Goal: Use online tool/utility

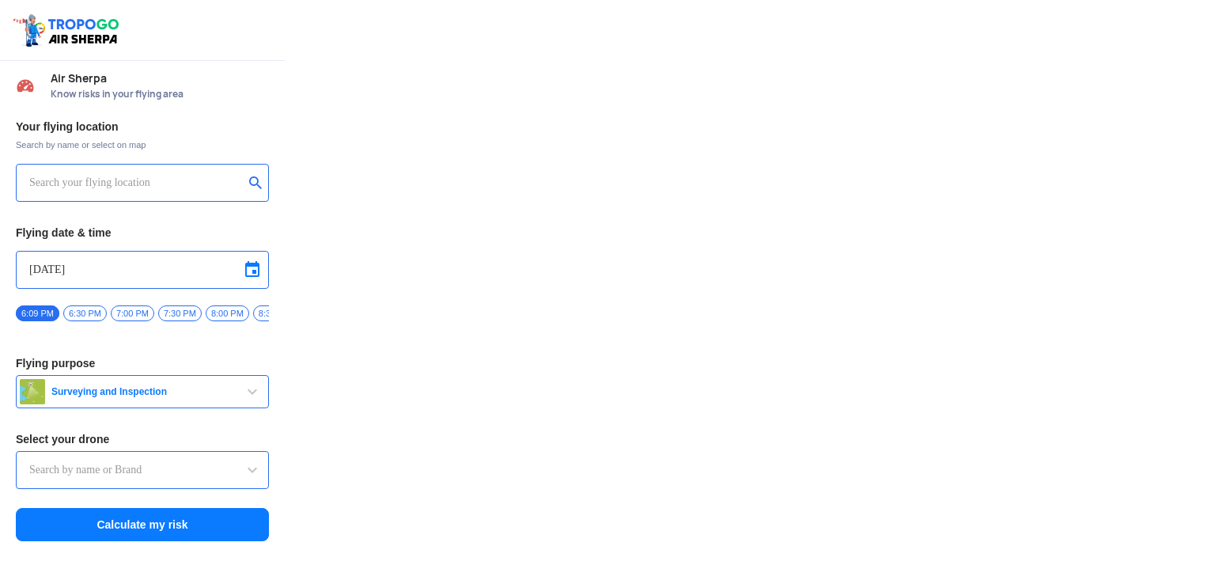
type input "Throttle Dopo"
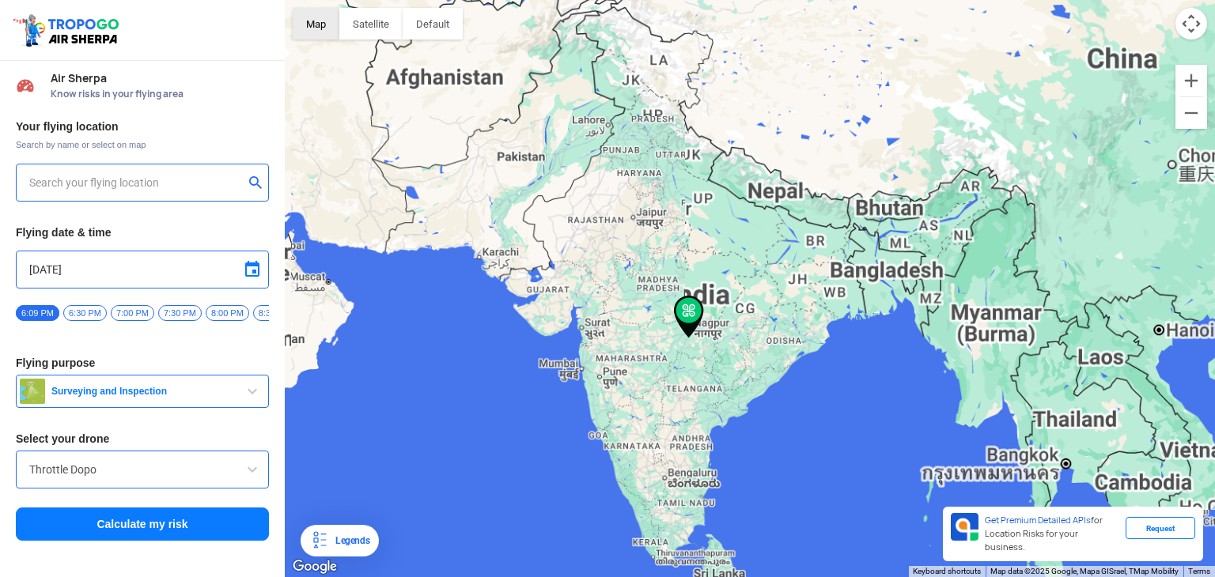
type input "[STREET_ADDRESS]"
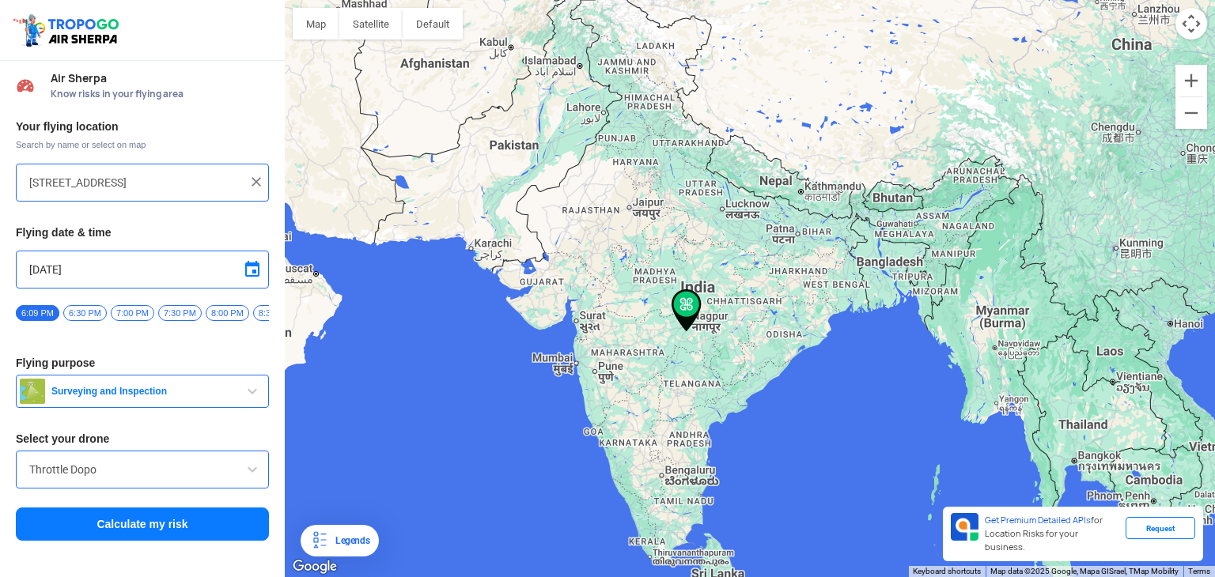
click at [261, 183] on img at bounding box center [256, 182] width 16 height 16
click at [192, 168] on div at bounding box center [142, 183] width 253 height 38
click at [178, 176] on input "text" at bounding box center [136, 182] width 214 height 19
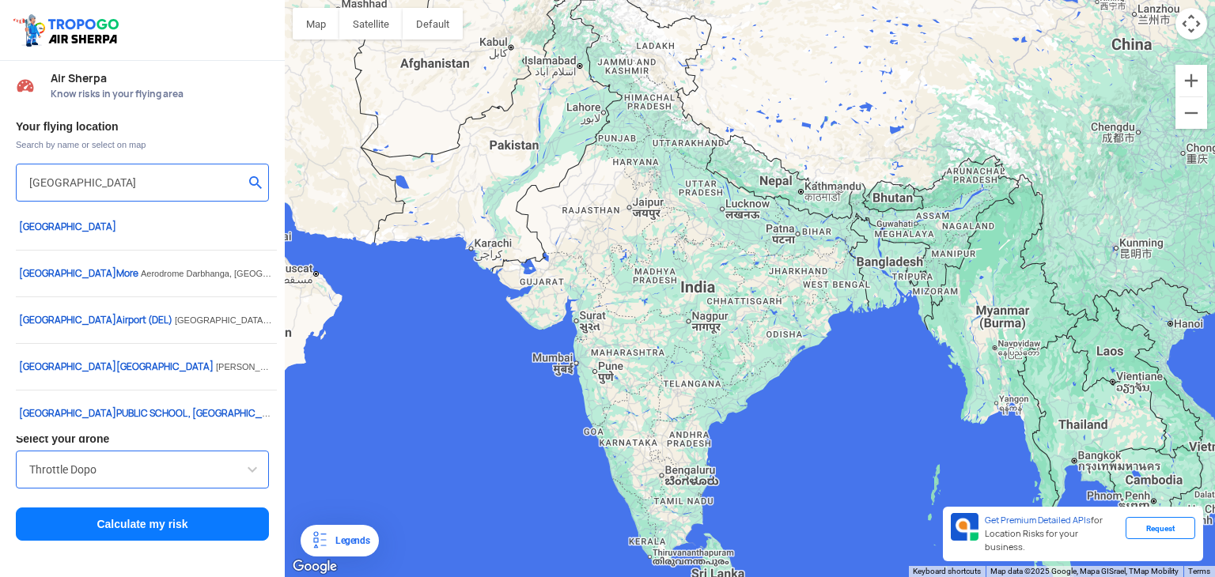
type input "[GEOGRAPHIC_DATA]"
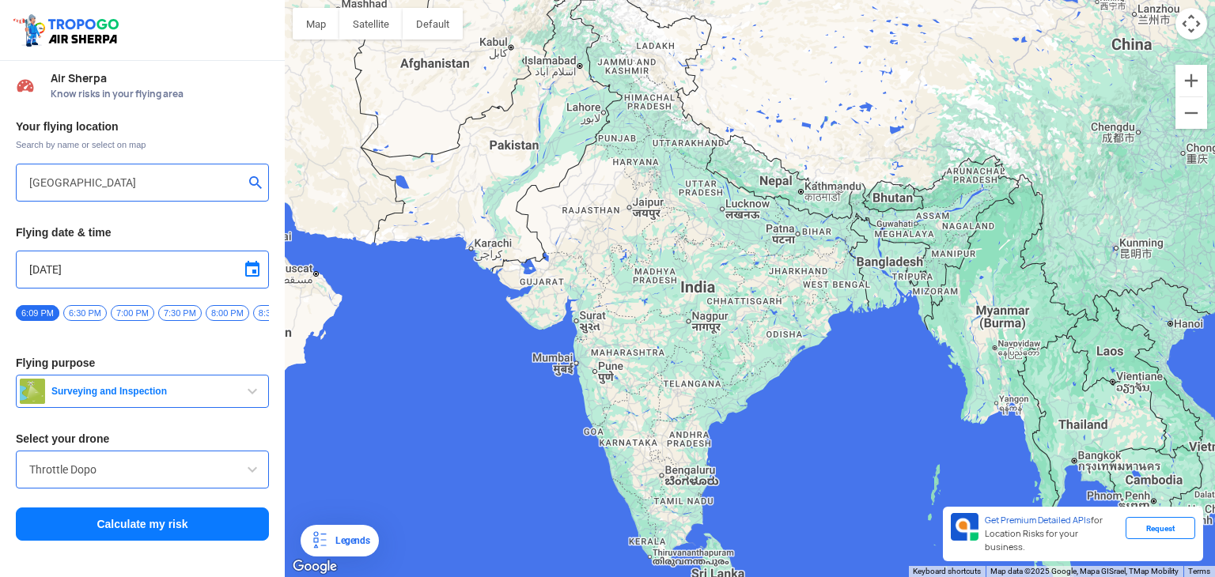
click at [179, 529] on button "Calculate my risk" at bounding box center [142, 524] width 253 height 33
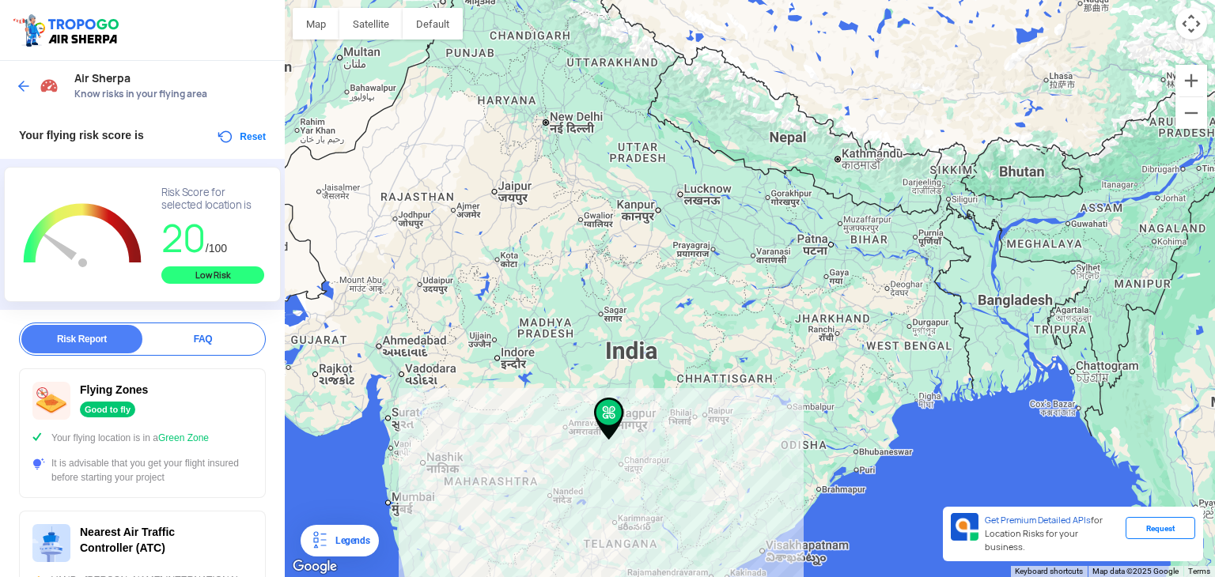
drag, startPoint x: 539, startPoint y: 350, endPoint x: 592, endPoint y: 469, distance: 130.6
click at [592, 469] on div at bounding box center [750, 288] width 930 height 577
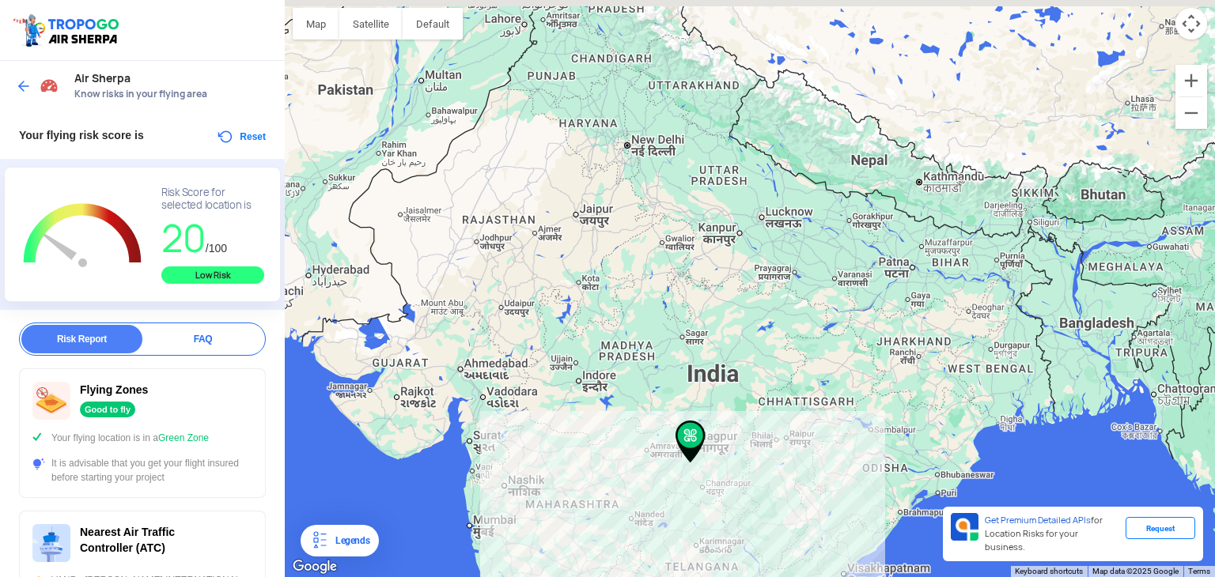
drag, startPoint x: 434, startPoint y: 243, endPoint x: 524, endPoint y: 270, distance: 93.3
click at [524, 270] on div at bounding box center [750, 288] width 930 height 577
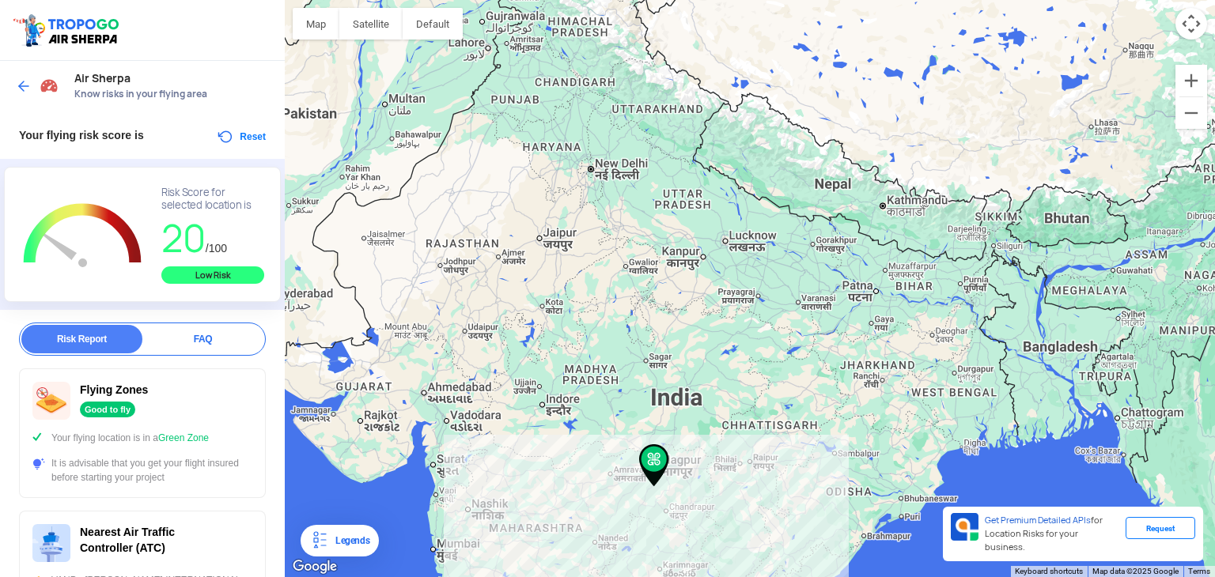
click at [554, 305] on div at bounding box center [750, 288] width 930 height 577
click at [545, 307] on div at bounding box center [750, 288] width 930 height 577
